Goal: Communication & Community: Answer question/provide support

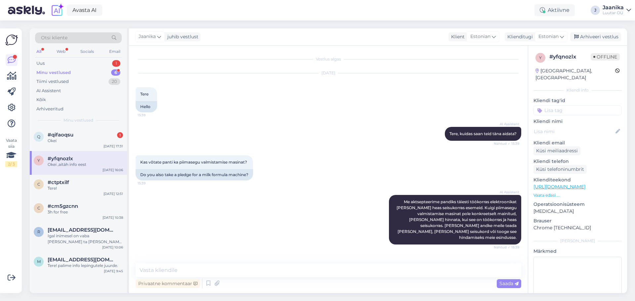
scroll to position [523, 0]
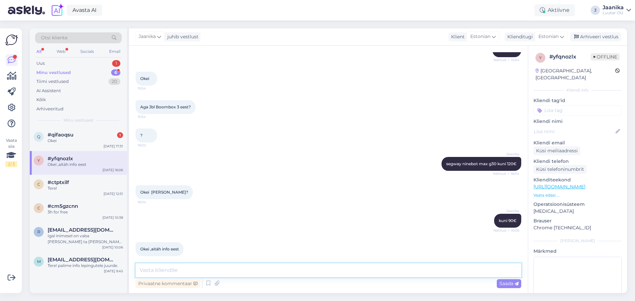
click at [197, 270] on textarea at bounding box center [329, 271] width 386 height 14
click at [57, 145] on div "q #qifaoqsu 1 Okei [DATE] 17:31" at bounding box center [78, 139] width 97 height 24
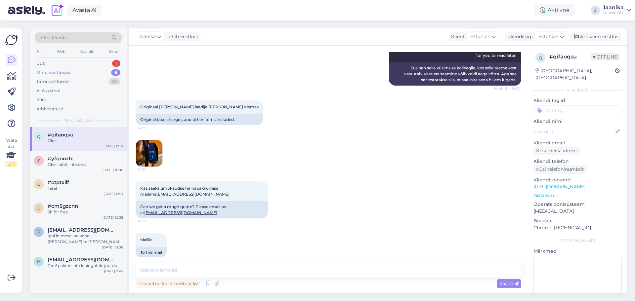
scroll to position [699, 0]
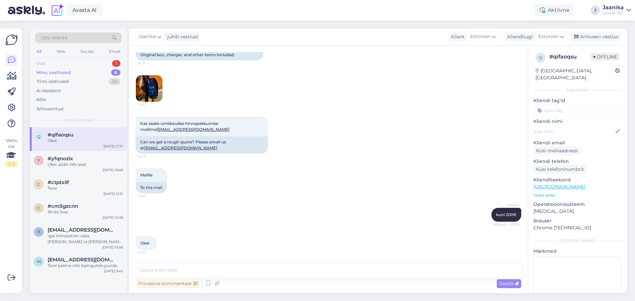
click at [55, 62] on div "Uus 1" at bounding box center [78, 63] width 87 height 9
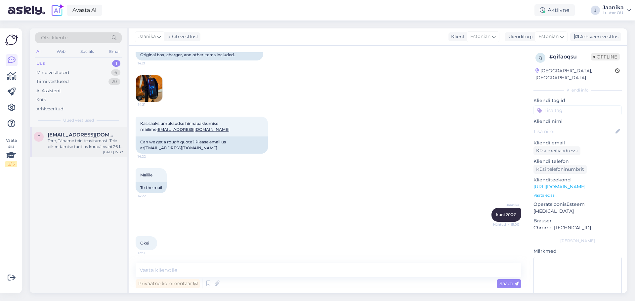
click at [66, 136] on span "[EMAIL_ADDRESS][DOMAIN_NAME]" at bounding box center [82, 135] width 69 height 6
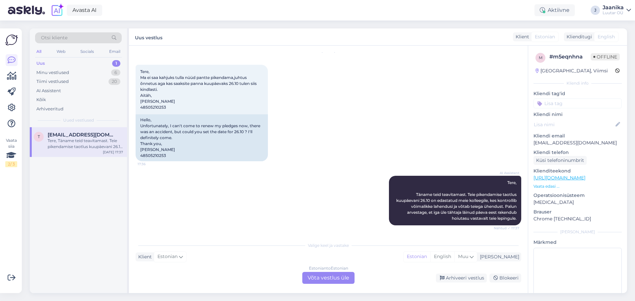
click at [311, 272] on div "Valige [PERSON_NAME] vastake Klient Estonian Mina Estonian English Muu Estonian…" at bounding box center [329, 261] width 386 height 45
click at [312, 278] on div "Estonian to Estonian Võta vestlus üle" at bounding box center [328, 278] width 52 height 12
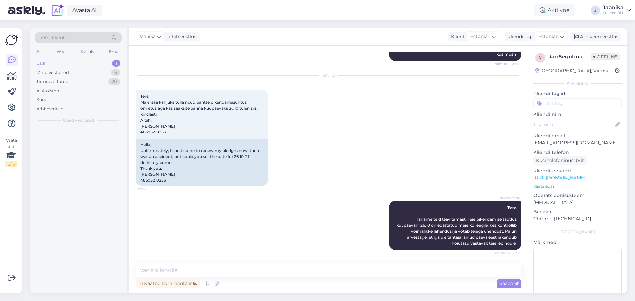
scroll to position [3056, 0]
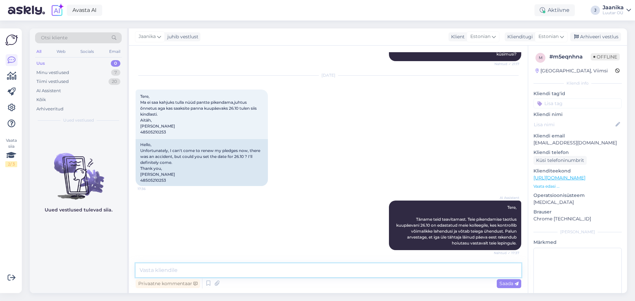
click at [225, 269] on textarea at bounding box center [329, 271] width 386 height 14
type textarea "Tere!"
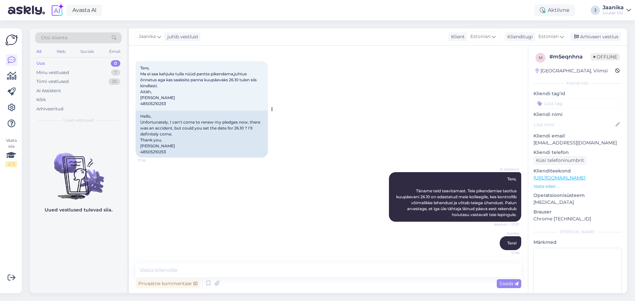
click at [160, 103] on span "Tere, Ma ei saa kahjuks tulla nüüd pantte pikendama,juhtus õnnetus aga kas saak…" at bounding box center [198, 85] width 117 height 41
copy div "48505210253 17:36"
click at [207, 268] on textarea at bounding box center [329, 271] width 386 height 14
type textarea "k"
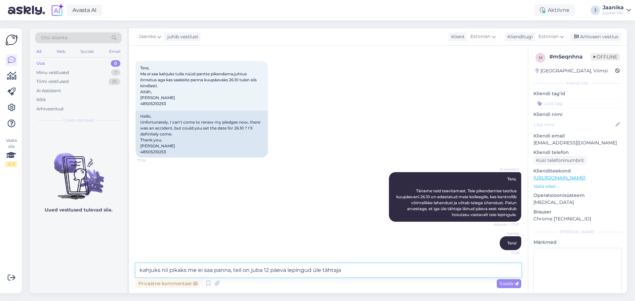
type textarea "kahjuks nii pikaks me ei saa panna, teil on juba 12 päeva lepingud üle tähtaja."
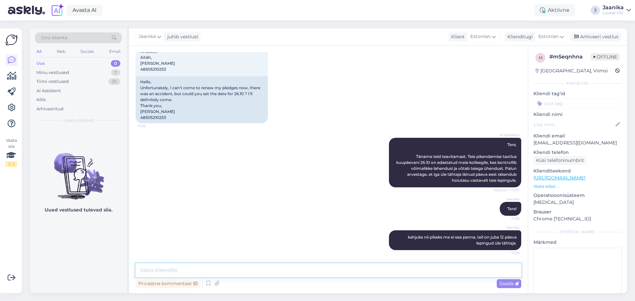
click at [228, 266] on textarea at bounding box center [329, 271] width 386 height 14
click at [196, 271] on textarea at bounding box center [329, 271] width 386 height 14
click at [218, 276] on textarea at bounding box center [329, 271] width 386 height 14
type textarea "palun tehke pikendus /väljaost iseteeninduses."
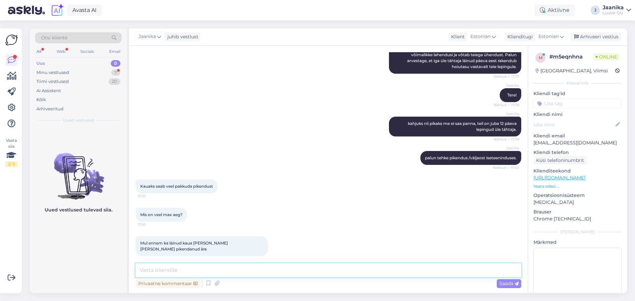
scroll to position [3267, 0]
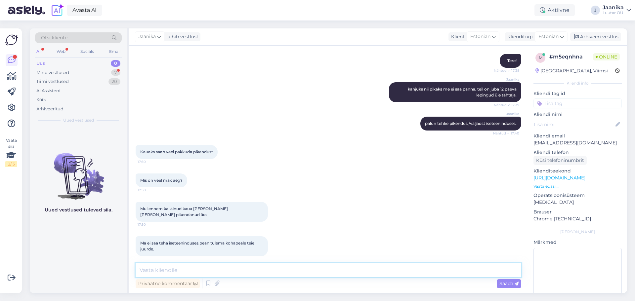
click at [172, 268] on textarea at bounding box center [329, 271] width 386 height 14
type textarea "iseteenindusse saab sisse logida 3 eri viisi. max aeg on 14 päeva"
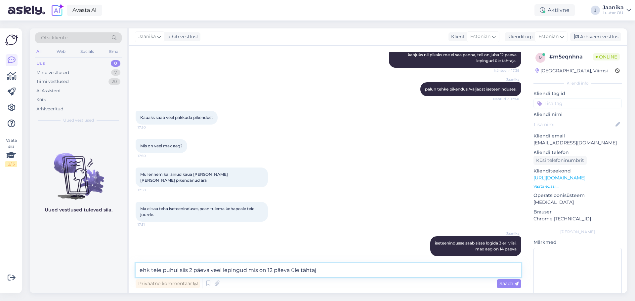
type textarea "ehk teie puhul siis 2 päeva veel lepingud mis on 12 päeva üle tähtaja"
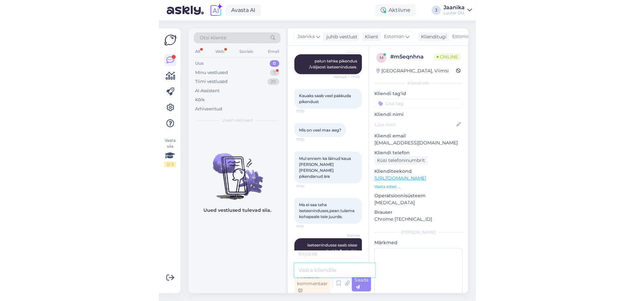
scroll to position [3371, 0]
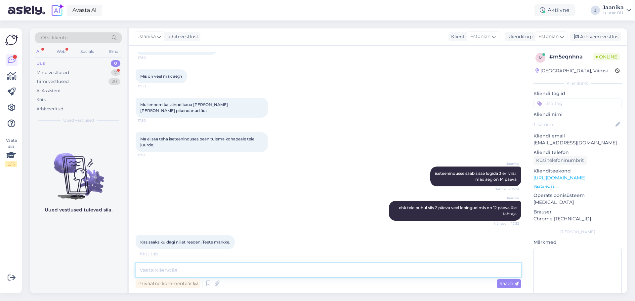
click at [217, 269] on textarea at bounding box center [329, 271] width 386 height 14
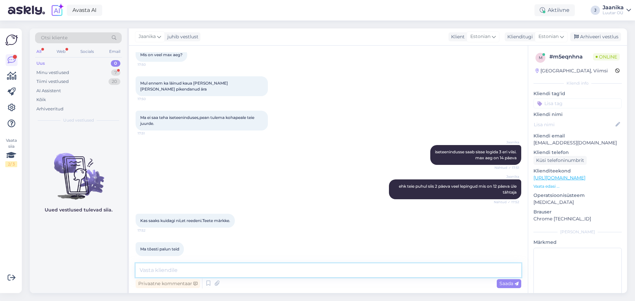
click at [221, 275] on textarea at bounding box center [329, 271] width 386 height 14
type textarea "hoiame siis kuni 17.10"
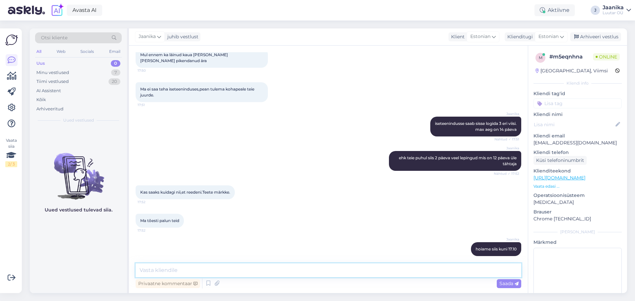
click at [254, 270] on textarea at bounding box center [329, 271] width 386 height 14
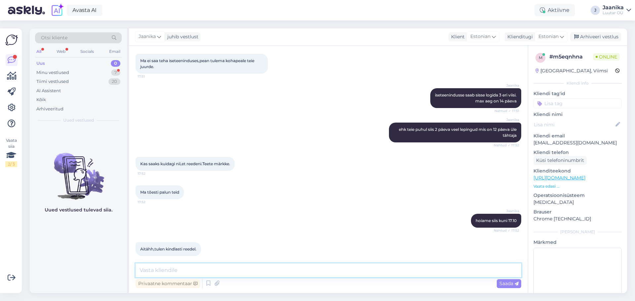
click at [210, 266] on textarea at bounding box center [329, 271] width 386 height 14
type textarea "ootame!"
